Goal: Information Seeking & Learning: Learn about a topic

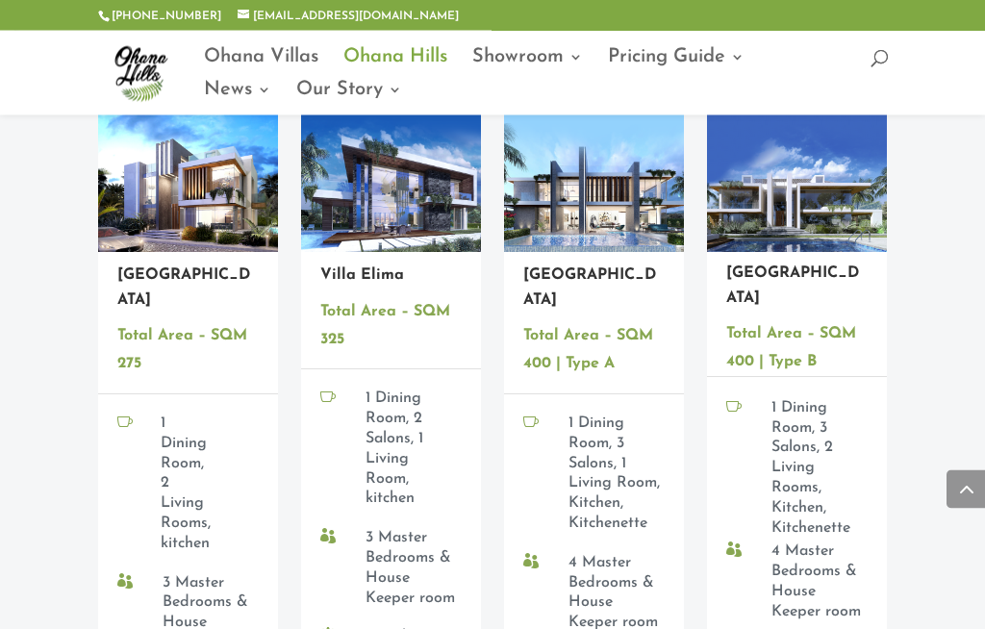
scroll to position [2352, 0]
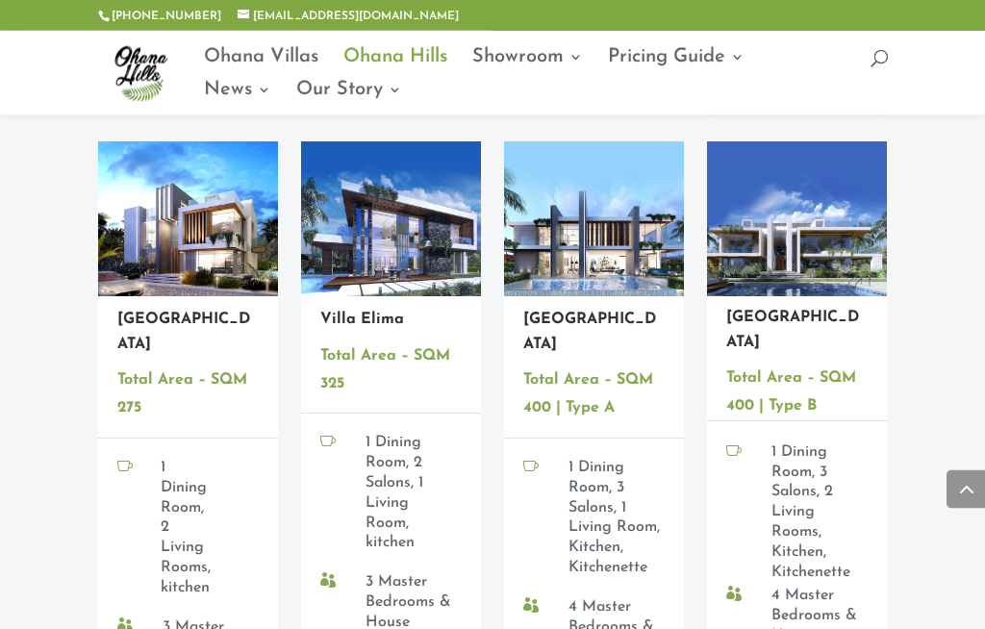
click at [802, 230] on img at bounding box center [796, 220] width 179 height 156
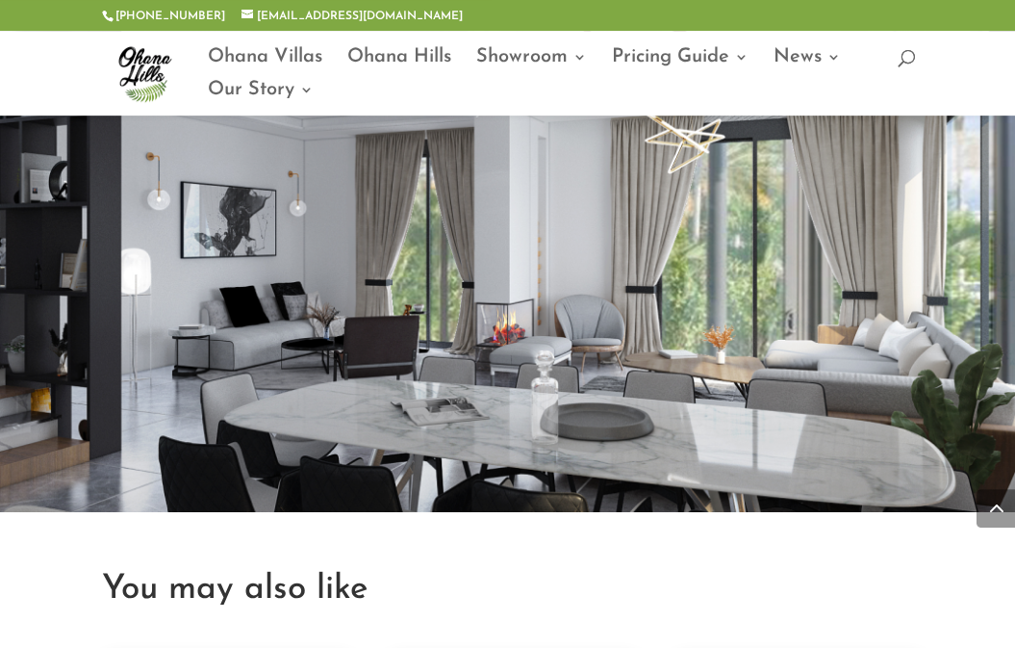
scroll to position [2620, 0]
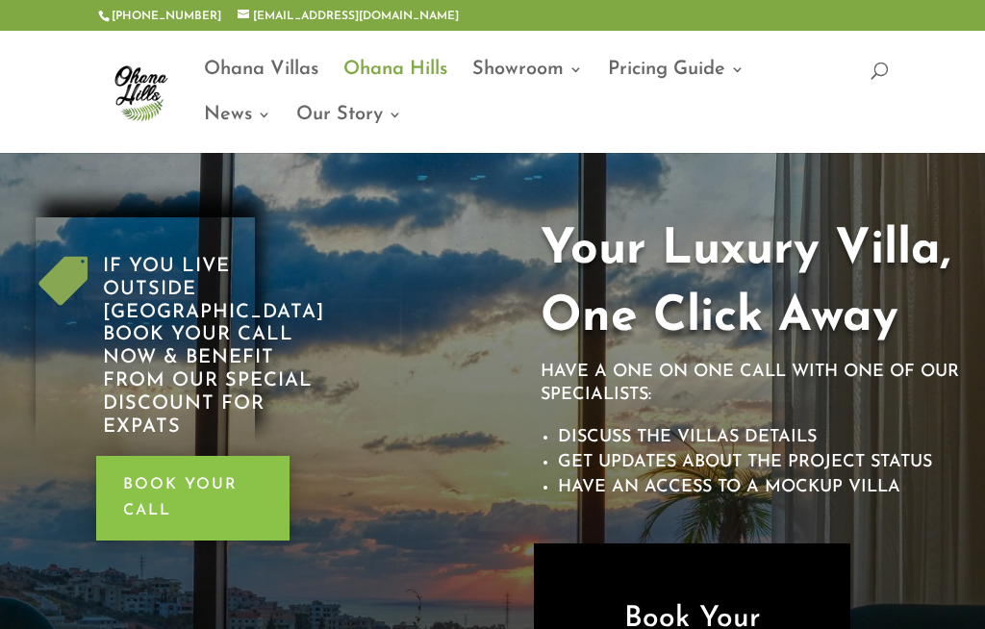
click at [291, 63] on link "Ohana Villas" at bounding box center [261, 85] width 115 height 45
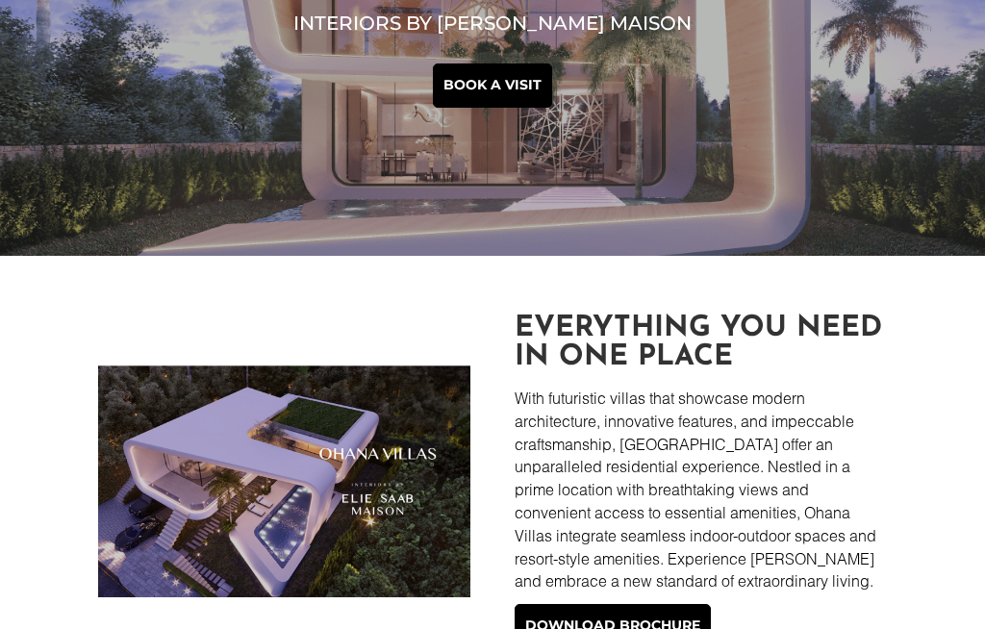
scroll to position [240, 0]
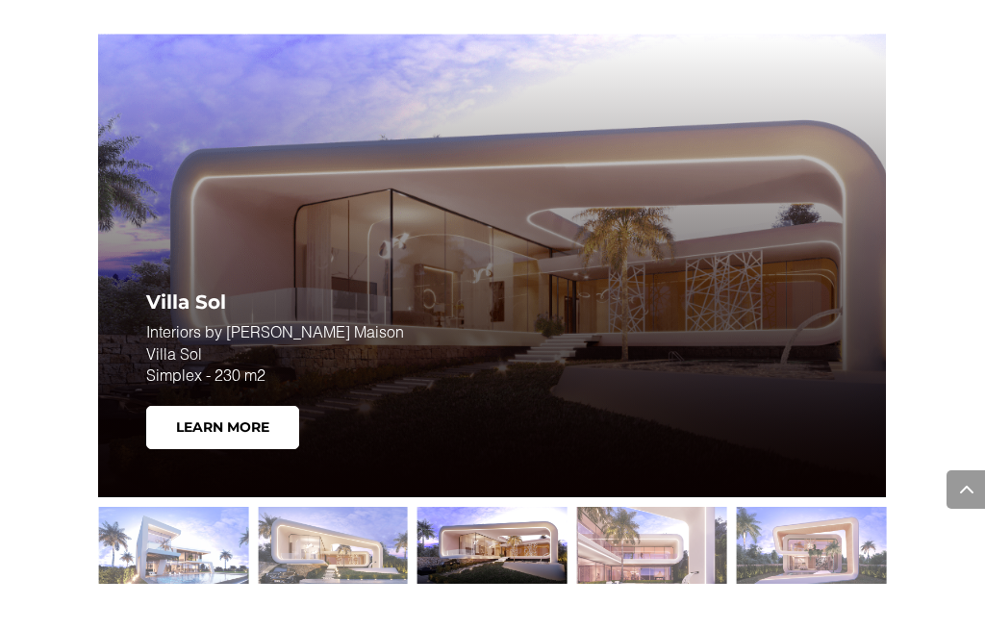
scroll to position [2235, 0]
click at [268, 418] on link "Learn More" at bounding box center [222, 429] width 153 height 44
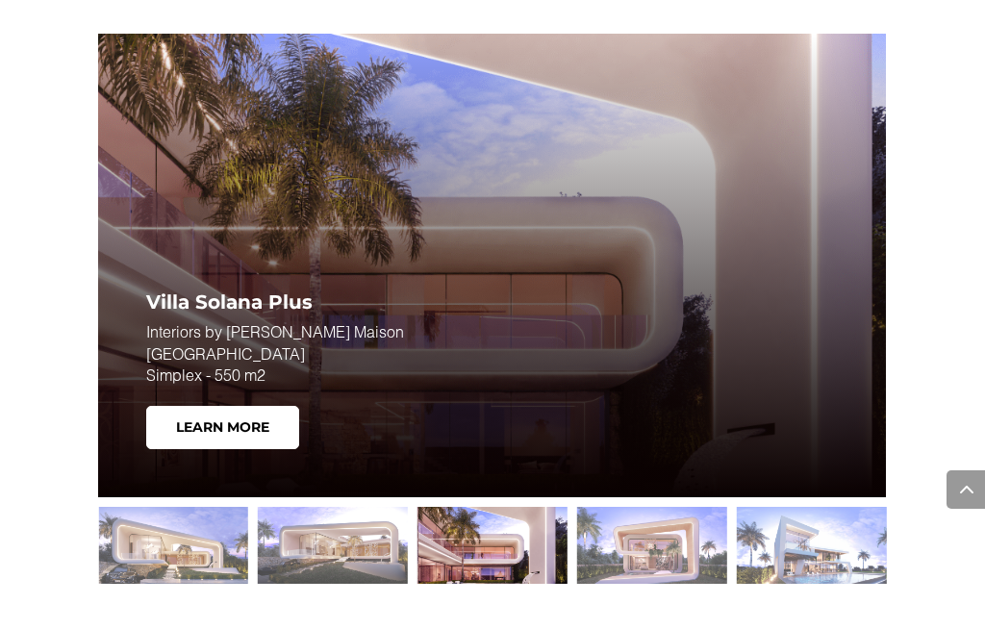
click at [244, 411] on link "Learn More" at bounding box center [222, 428] width 153 height 44
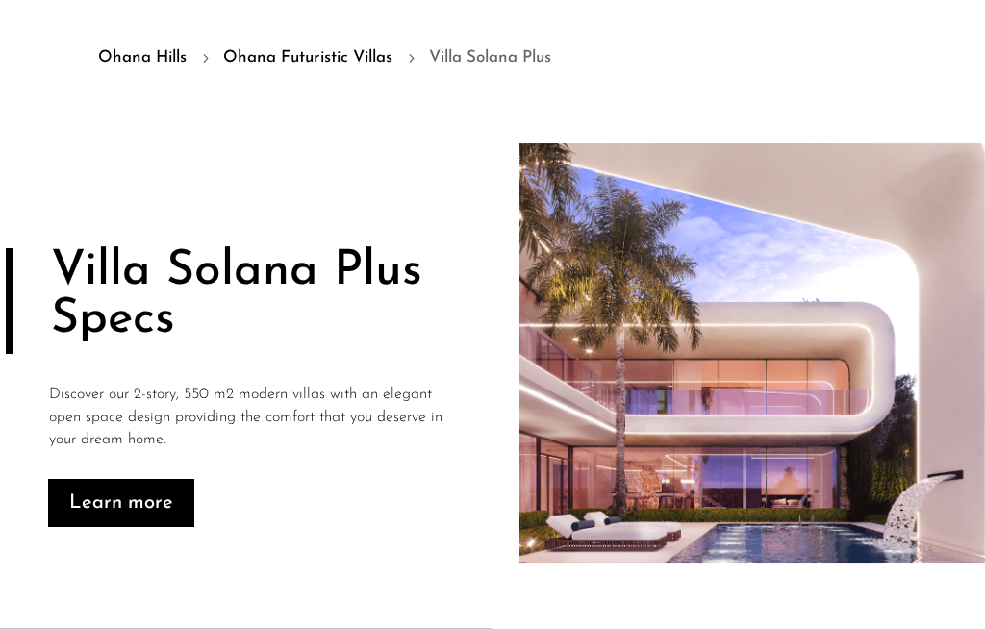
click at [965, 438] on img at bounding box center [753, 354] width 466 height 420
click at [108, 498] on link "Learn more" at bounding box center [121, 503] width 146 height 48
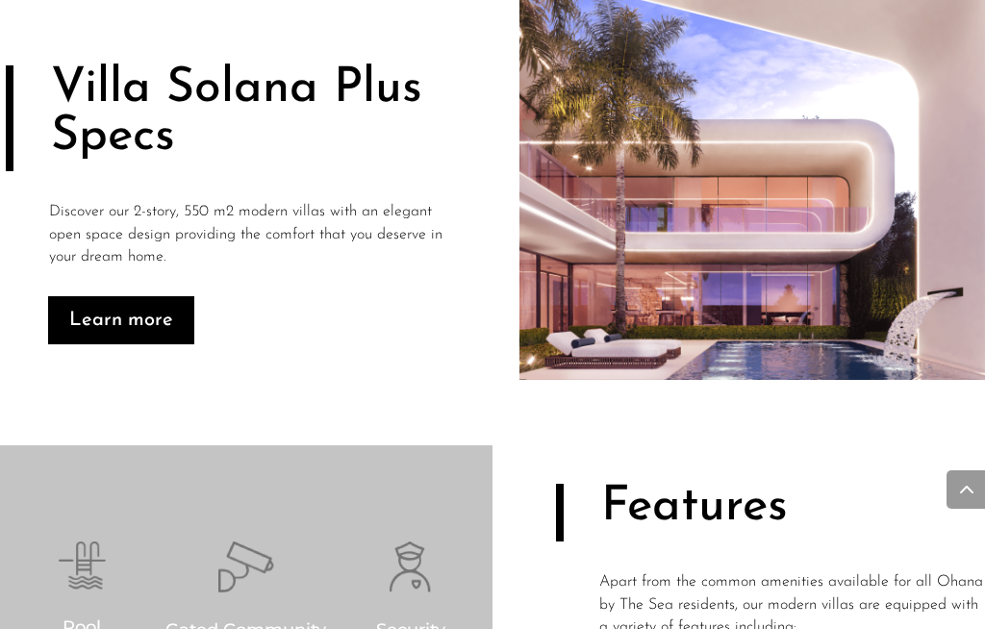
scroll to position [841, 0]
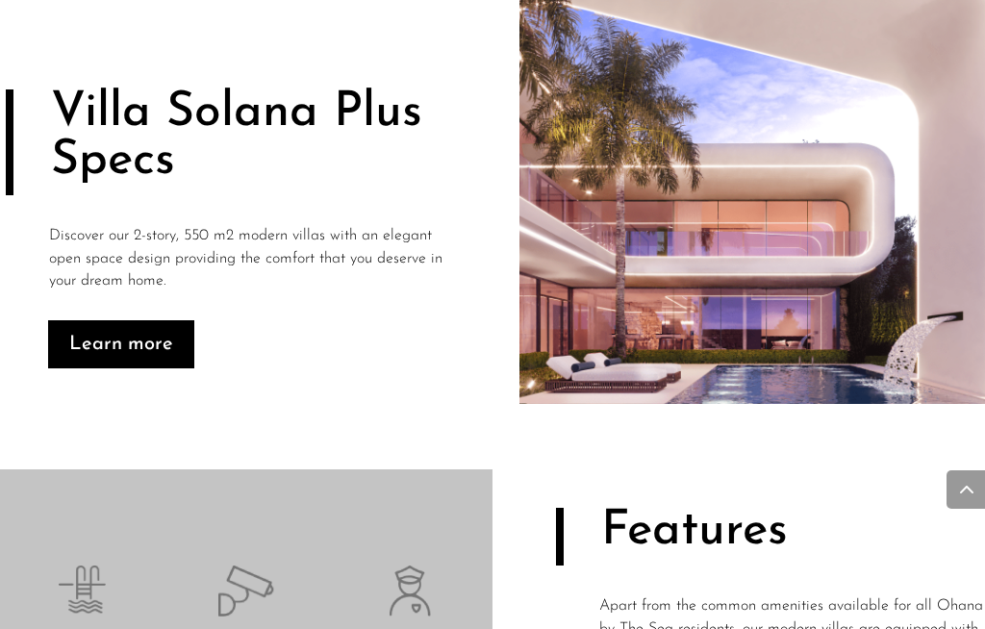
click at [100, 345] on link "Learn more" at bounding box center [121, 344] width 146 height 48
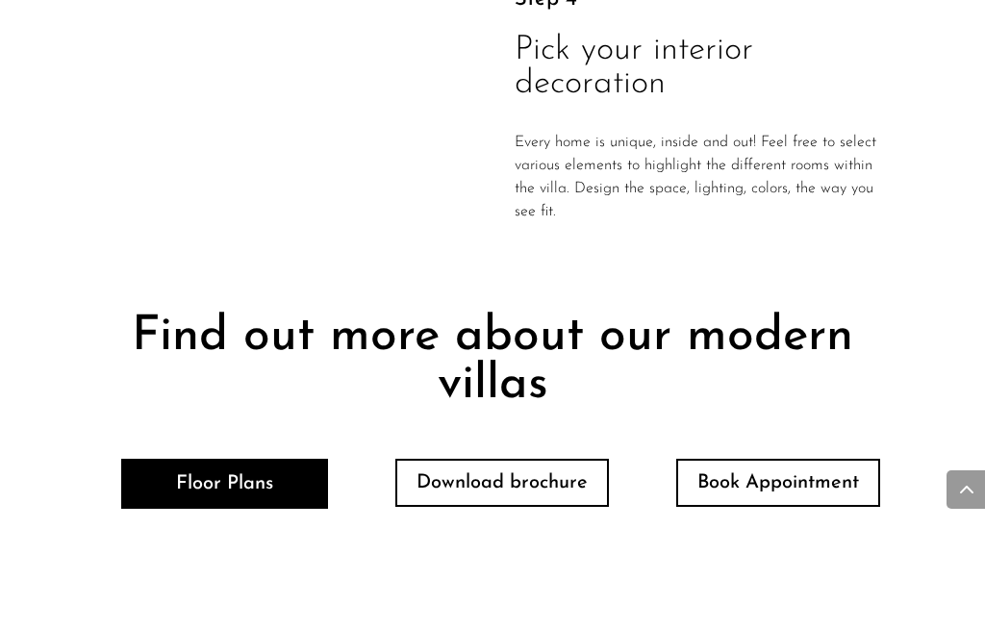
scroll to position [3742, 0]
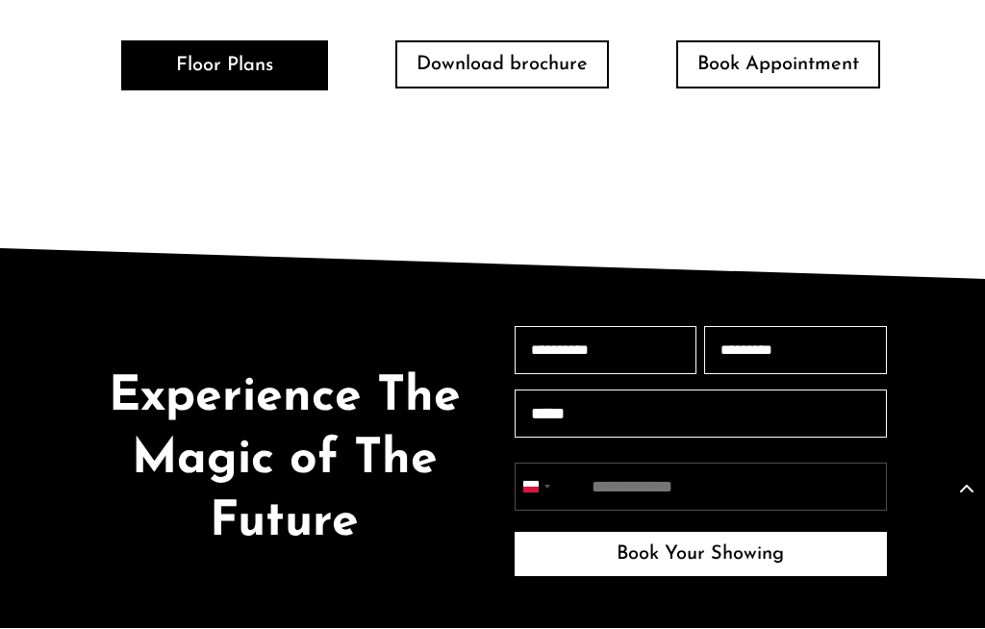
click at [169, 60] on link "Floor Plans" at bounding box center [224, 66] width 207 height 50
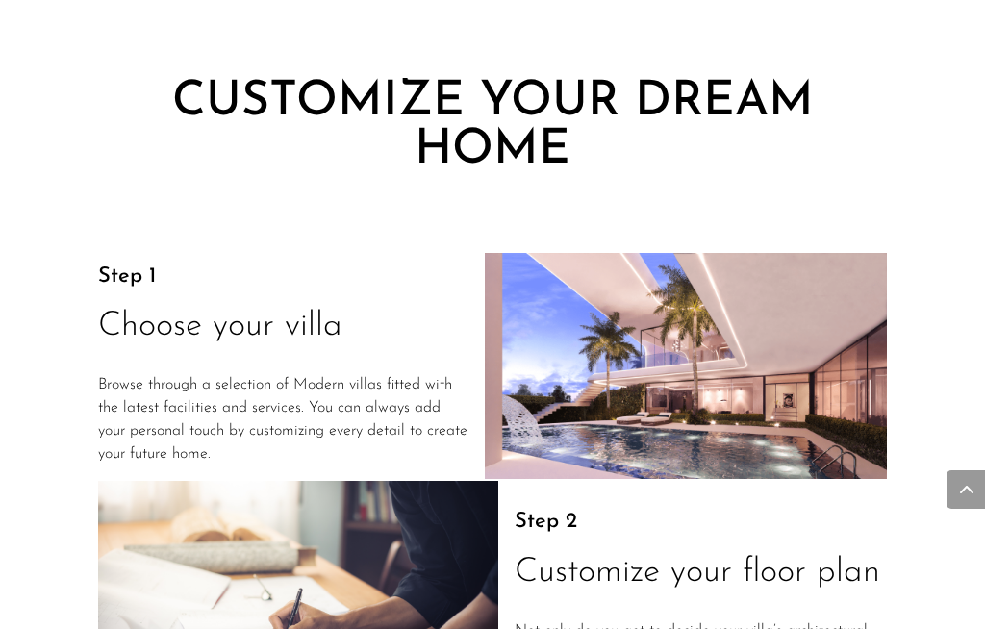
scroll to position [2262, 0]
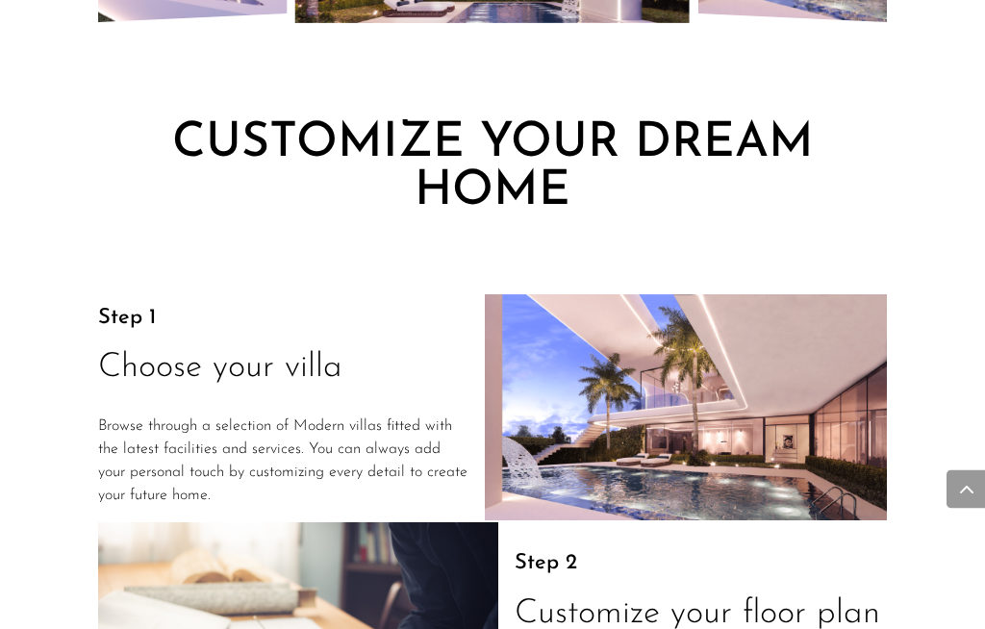
click at [835, 390] on img at bounding box center [686, 408] width 402 height 226
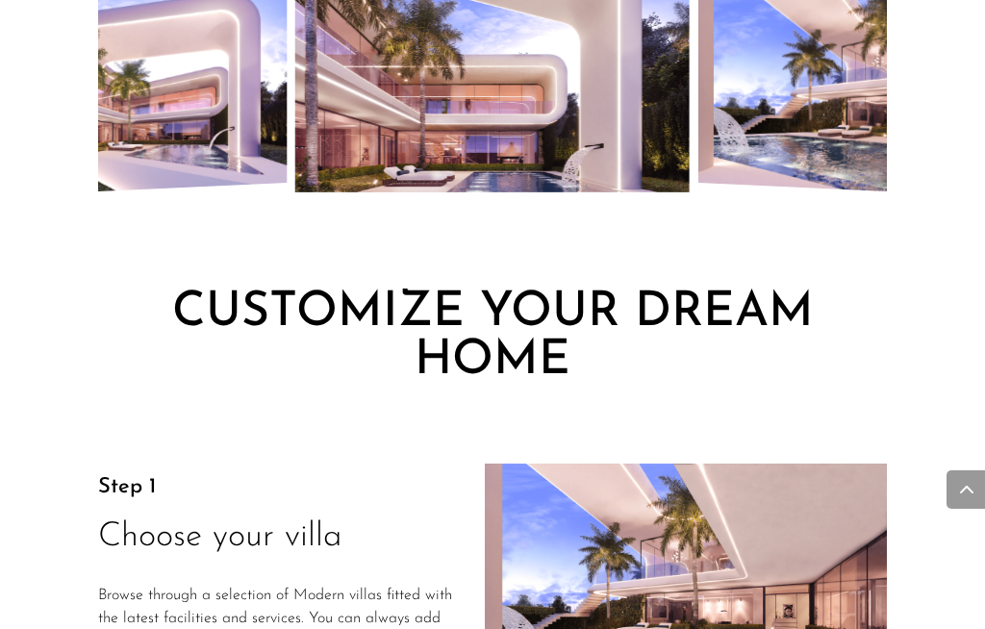
scroll to position [2044, 0]
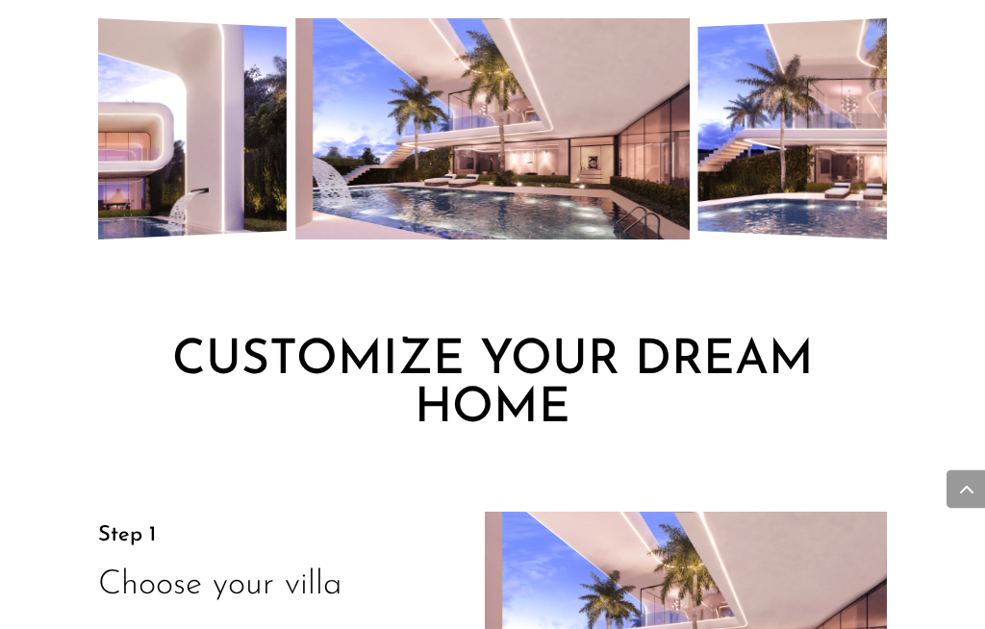
click at [506, 146] on img "6 / 8" at bounding box center [492, 129] width 394 height 221
click at [523, 133] on img "6 / 8" at bounding box center [492, 129] width 394 height 221
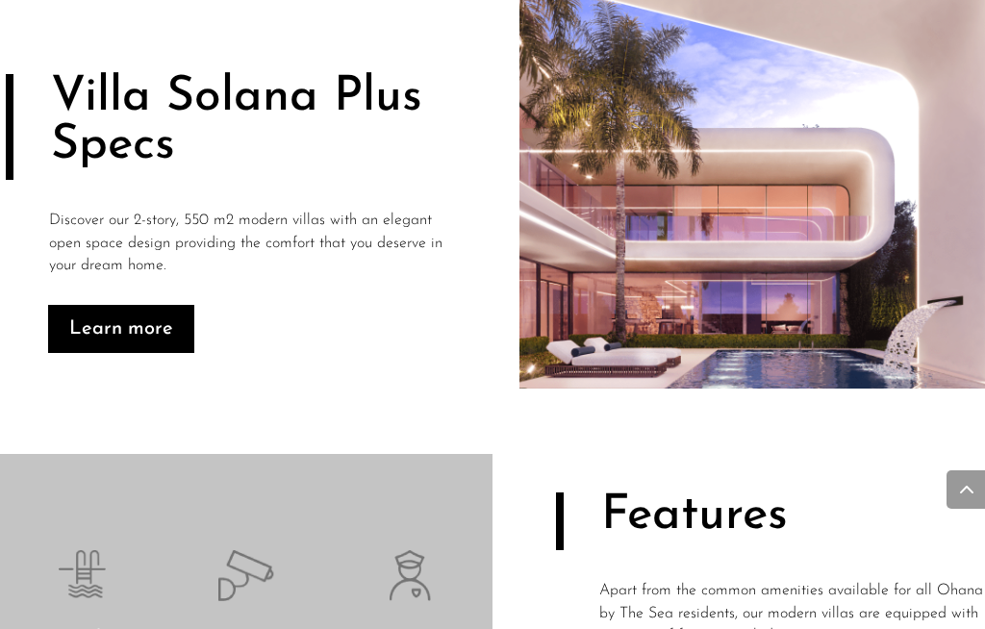
scroll to position [856, 0]
click at [760, 230] on img at bounding box center [753, 180] width 466 height 420
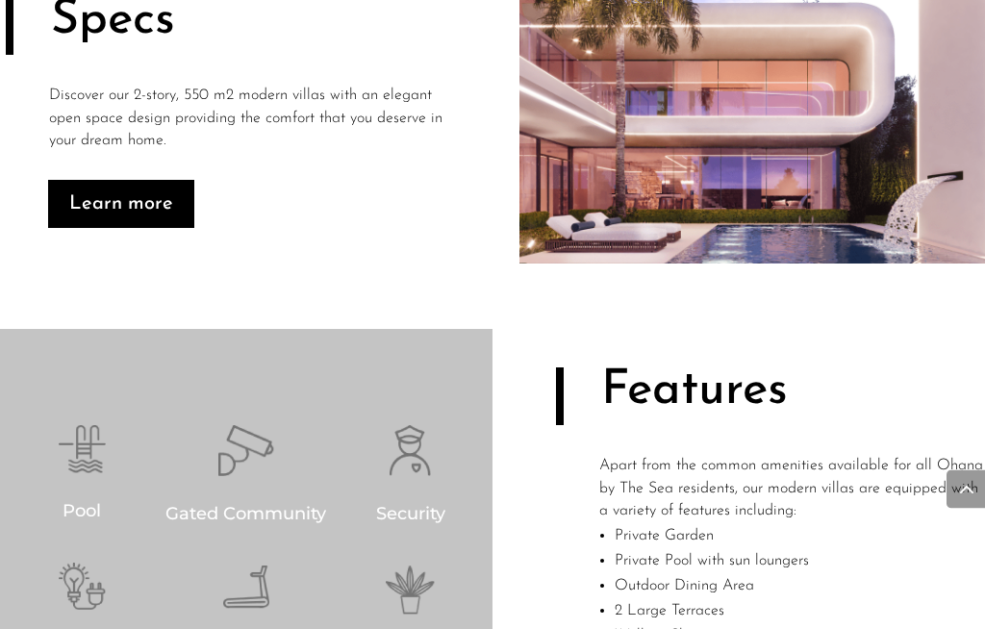
scroll to position [982, 0]
click at [74, 501] on span "Pool" at bounding box center [82, 510] width 38 height 21
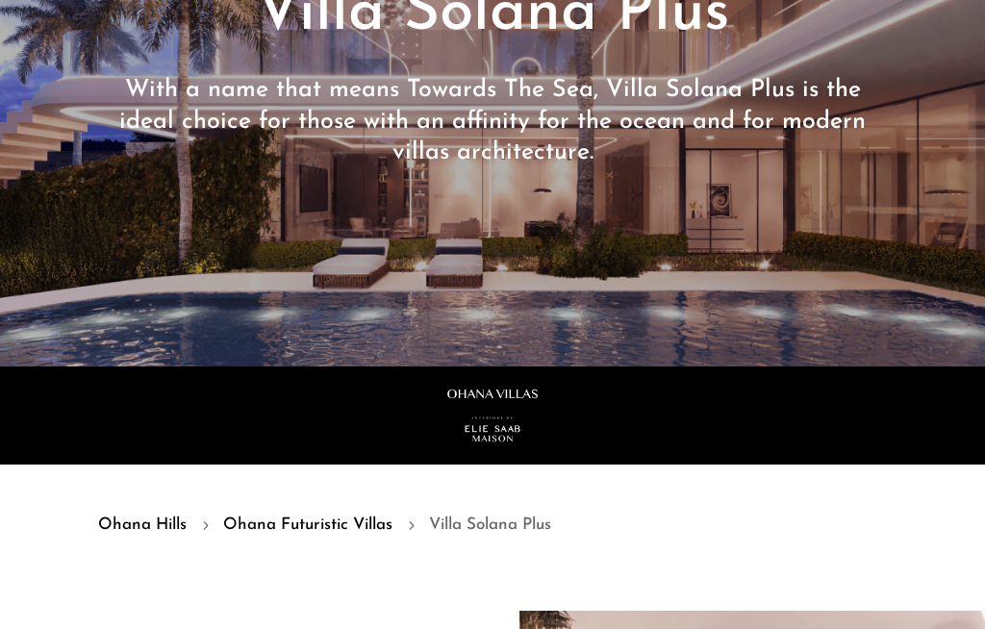
scroll to position [0, 0]
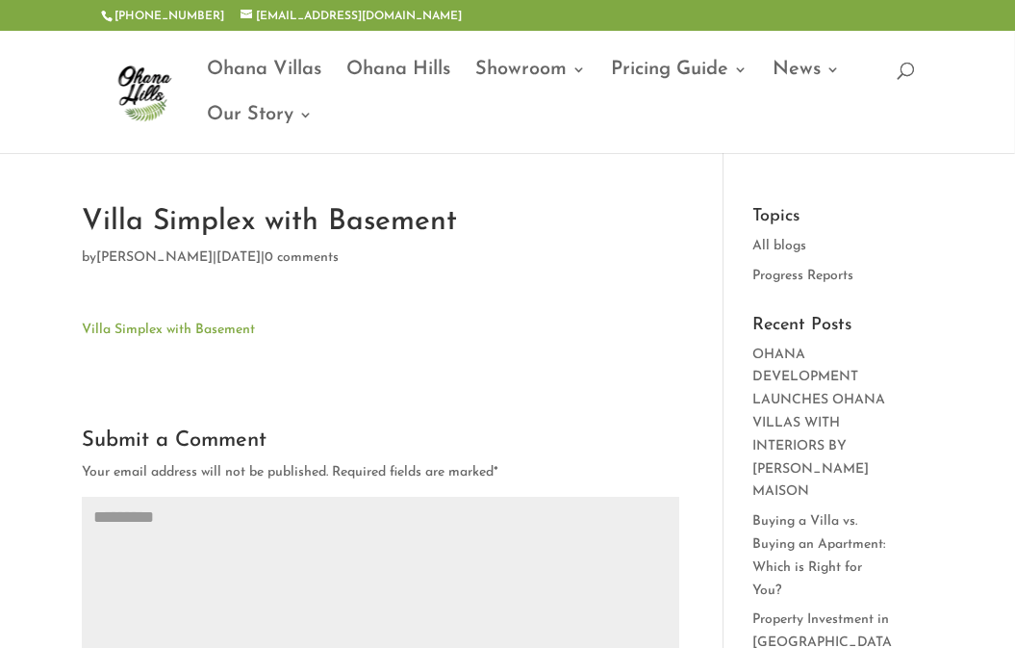
scroll to position [0, 21]
